Goal: Check status: Check status

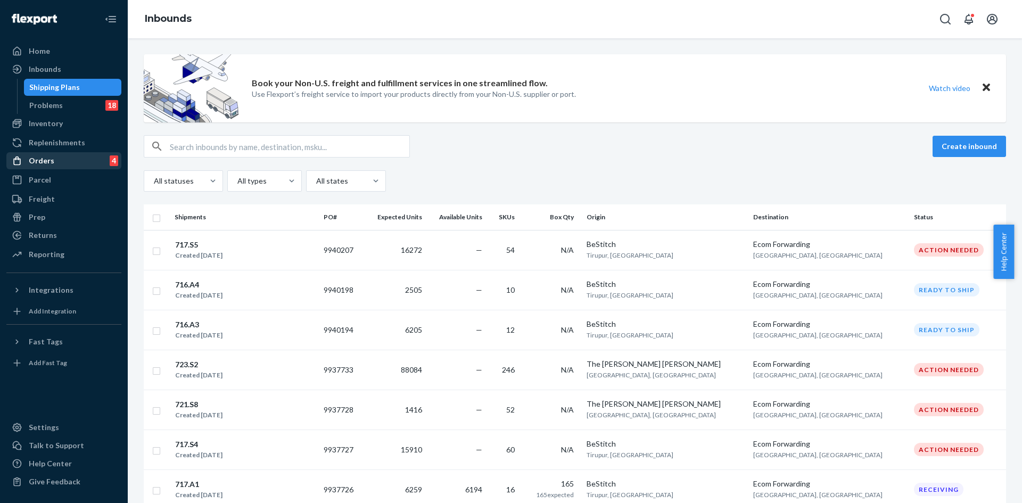
click at [43, 158] on div "Orders" at bounding box center [42, 160] width 26 height 11
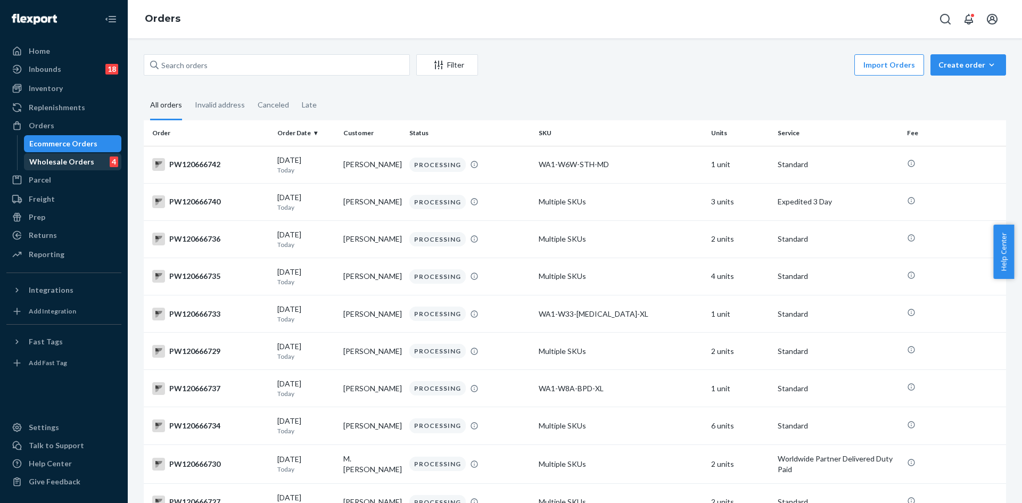
click at [41, 161] on div "Wholesale Orders" at bounding box center [61, 161] width 65 height 11
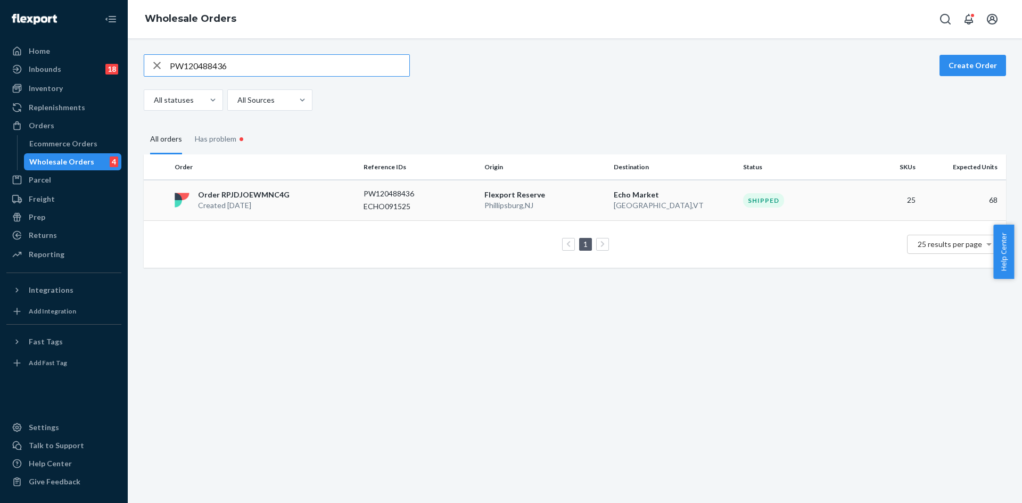
type input "PW120488436"
click at [274, 197] on p "Order RPJDJOEWMNC4G" at bounding box center [244, 194] width 92 height 11
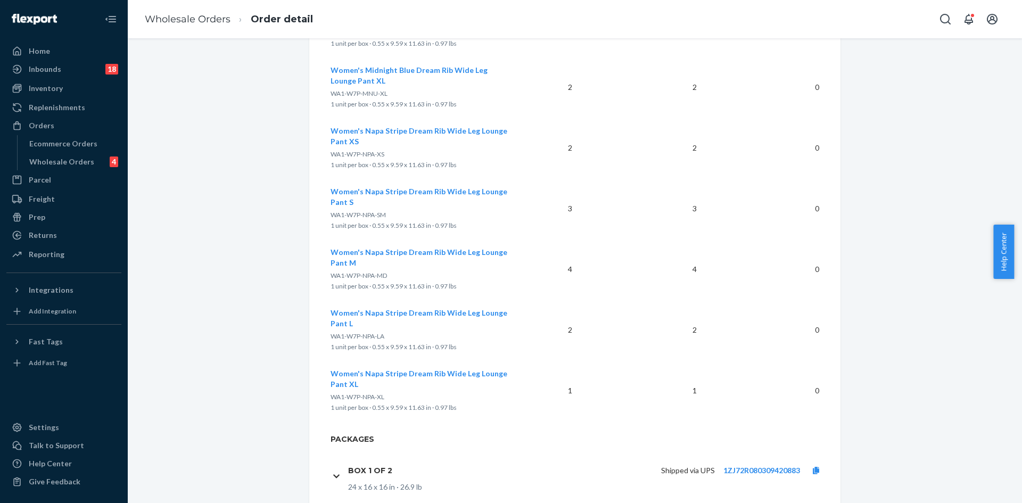
scroll to position [1438, 0]
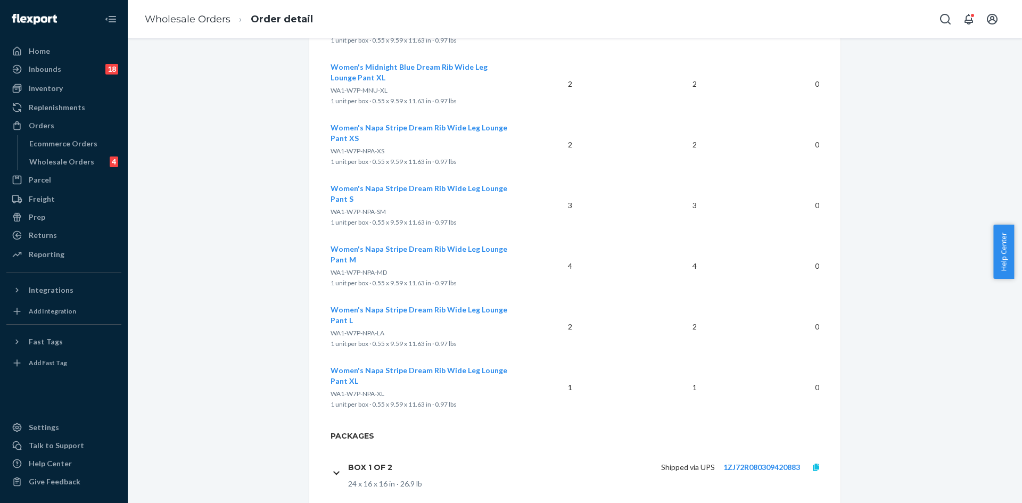
click at [808, 462] on link at bounding box center [816, 467] width 32 height 11
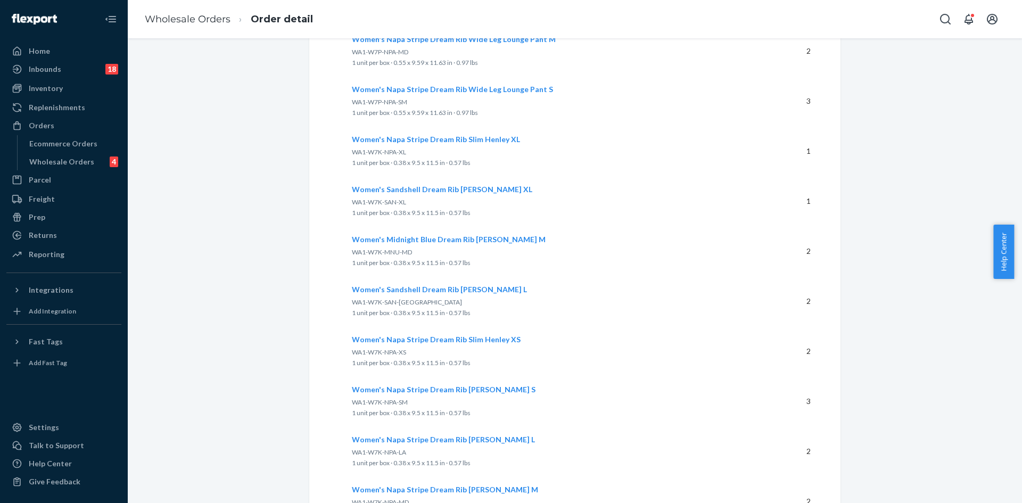
scroll to position [2323, 0]
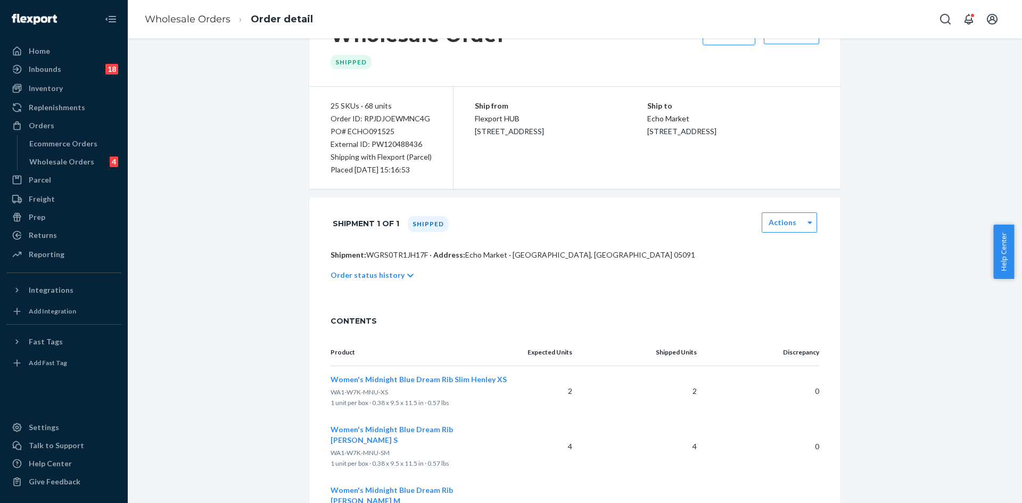
scroll to position [0, 0]
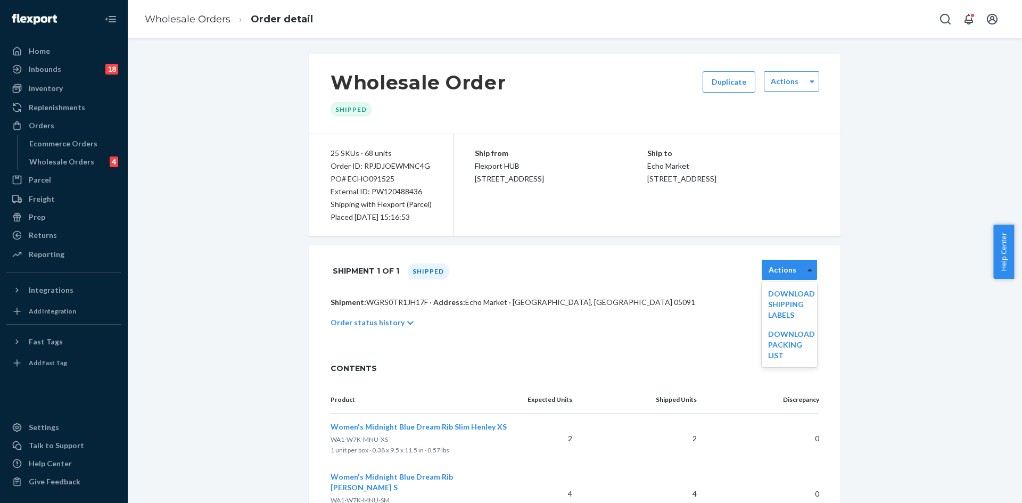
click at [803, 275] on div at bounding box center [809, 270] width 13 height 16
click at [787, 338] on link "Download Packing List" at bounding box center [791, 344] width 47 height 30
